Goal: Use online tool/utility: Utilize a website feature to perform a specific function

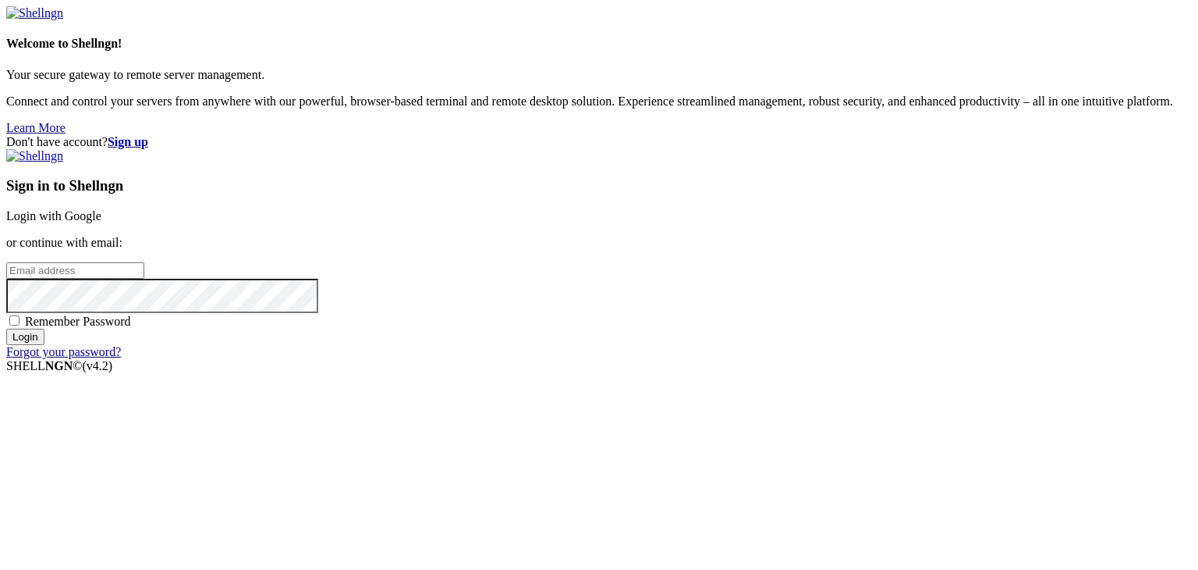
click at [144, 267] on input "email" at bounding box center [75, 270] width 138 height 16
type input "[EMAIL_ADDRESS][DOMAIN_NAME]"
click at [131, 328] on span "Remember Password" at bounding box center [78, 320] width 106 height 13
click at [20, 325] on input "Remember Password" at bounding box center [14, 320] width 10 height 10
checkbox input "true"
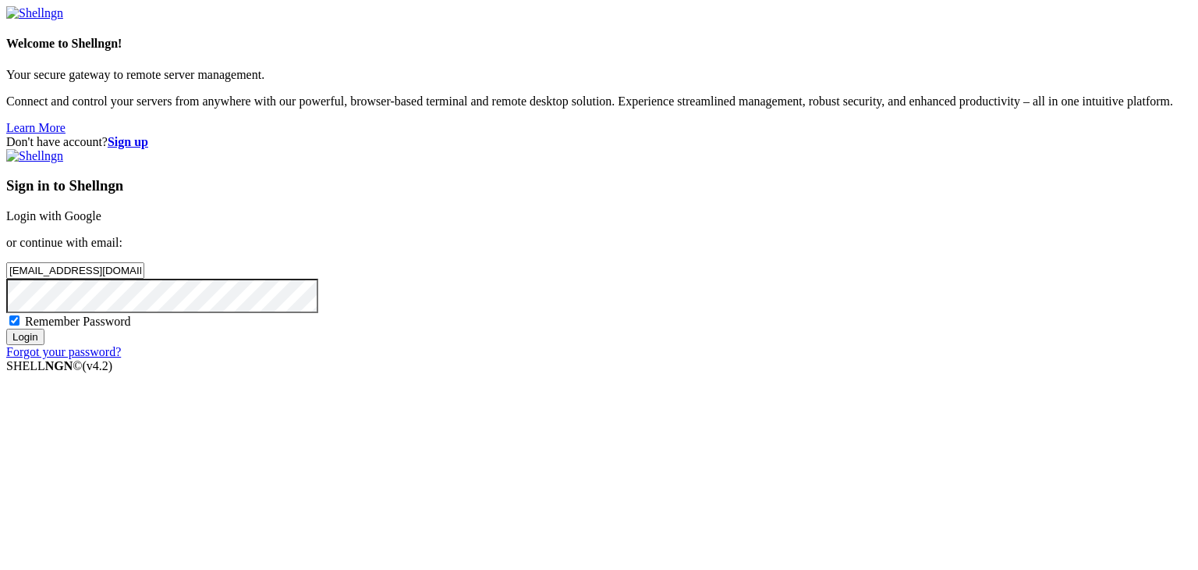
click at [44, 345] on input "Login" at bounding box center [25, 336] width 38 height 16
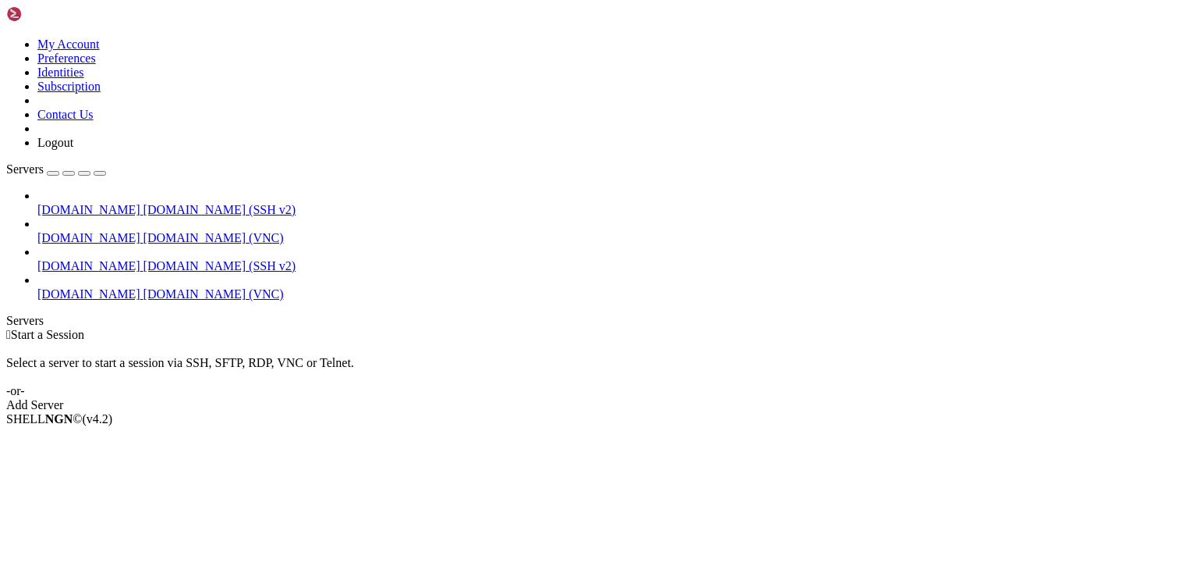
click at [144, 287] on span "[DOMAIN_NAME] (VNC)" at bounding box center [214, 293] width 140 height 13
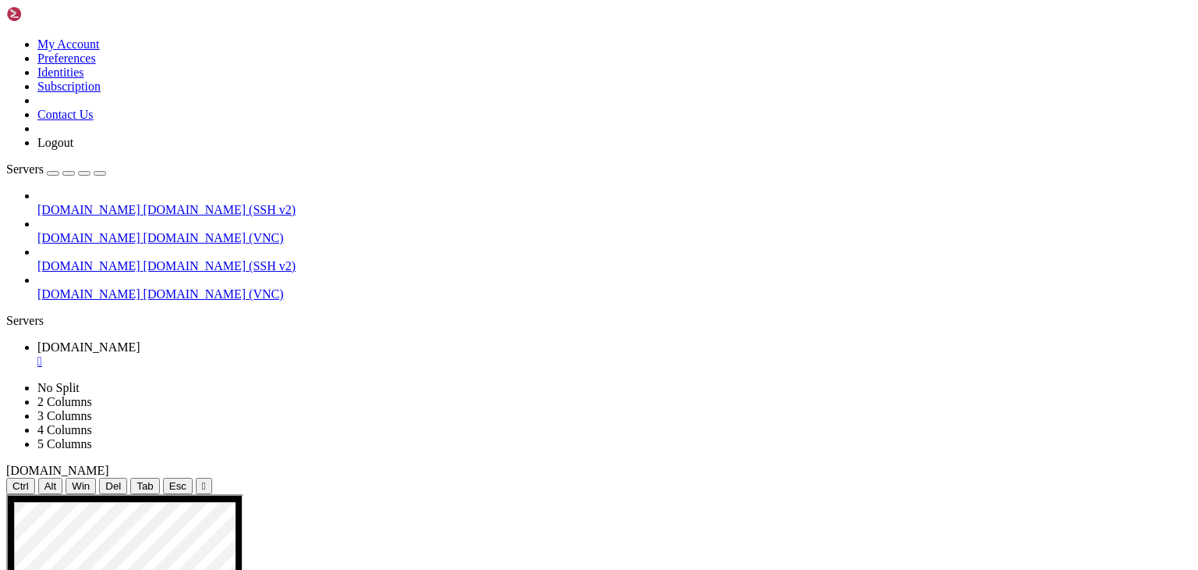
click at [100, 173] on icon "button" at bounding box center [100, 173] width 0 height 0
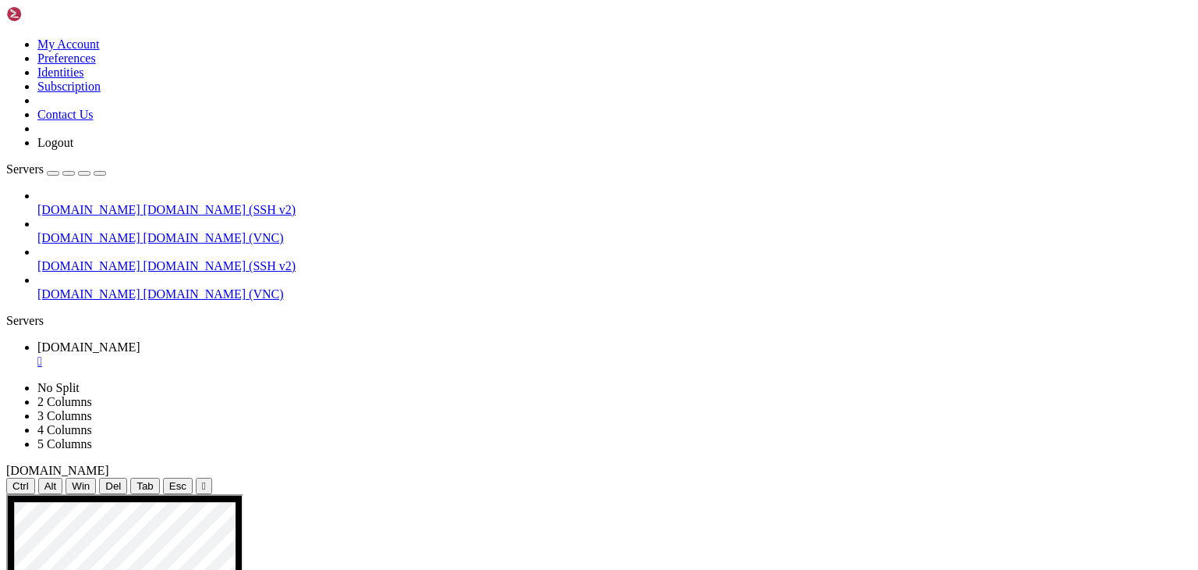
click at [119, 354] on div "" at bounding box center [614, 361] width 1155 height 14
